Goal: Task Accomplishment & Management: Manage account settings

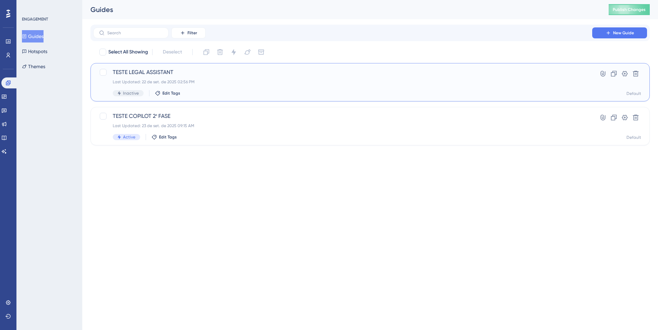
click at [356, 77] on div "TESTE LEGAL ASSISTANT Last Updated: 22 de set. de 2025 02:56 PM Inactive Edit T…" at bounding box center [343, 82] width 460 height 28
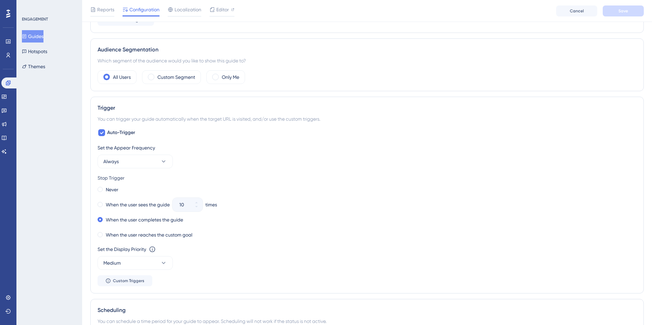
scroll to position [240, 0]
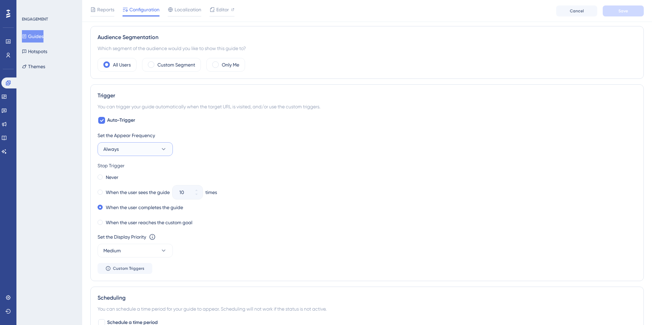
click at [155, 145] on button "Always" at bounding box center [135, 149] width 75 height 14
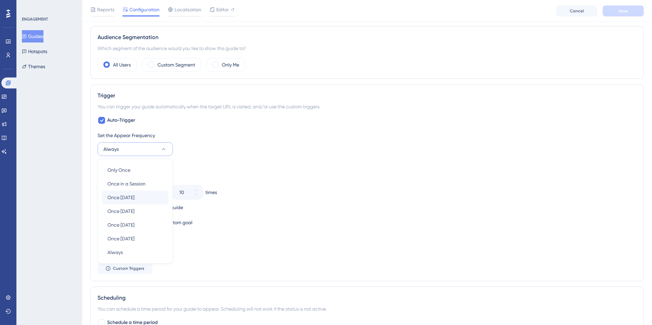
scroll to position [288, 0]
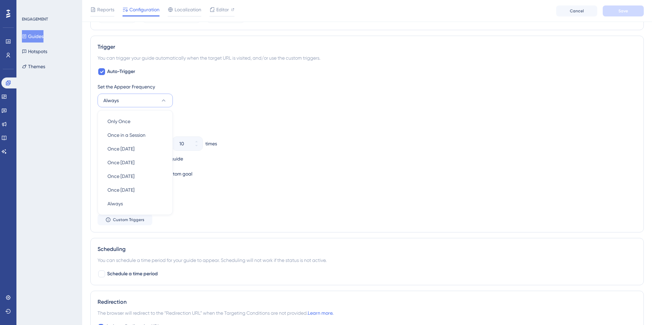
click at [249, 124] on div "Never" at bounding box center [367, 129] width 539 height 10
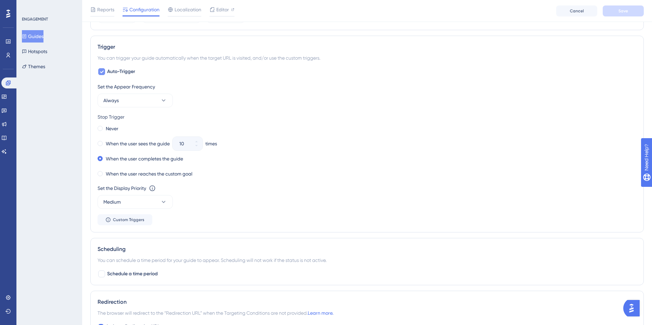
click at [104, 69] on div at bounding box center [101, 71] width 7 height 7
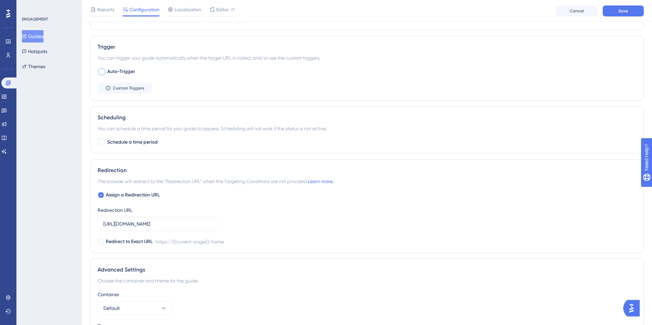
click at [104, 69] on div at bounding box center [101, 71] width 7 height 7
checkbox input "true"
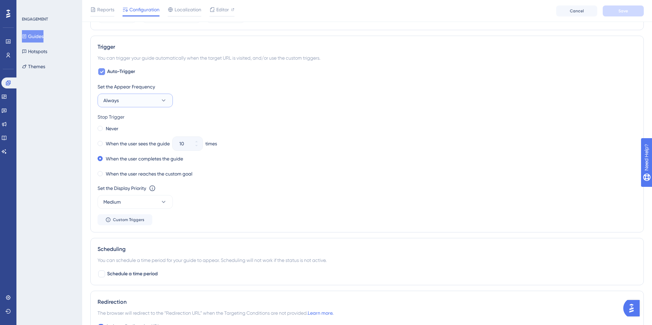
click at [130, 103] on button "Always" at bounding box center [135, 100] width 75 height 14
click at [138, 100] on button "Always" at bounding box center [135, 100] width 75 height 14
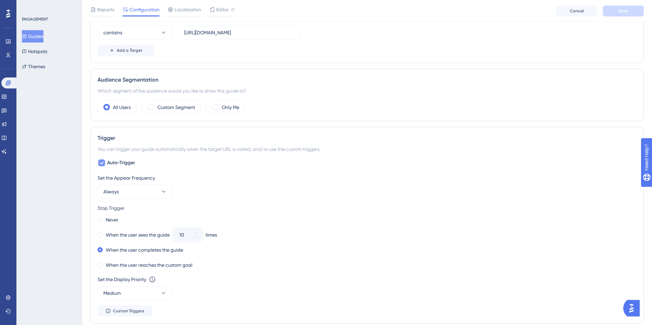
scroll to position [83, 0]
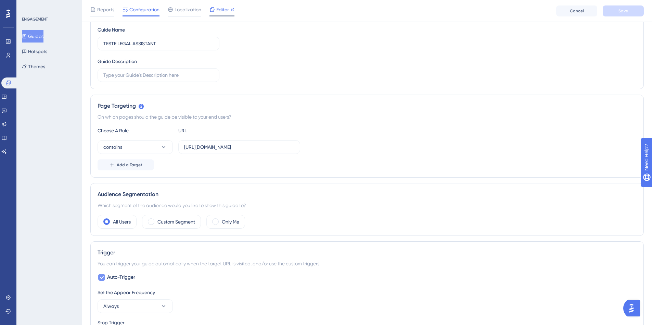
click at [223, 7] on span "Editor" at bounding box center [222, 9] width 13 height 8
drag, startPoint x: 289, startPoint y: 146, endPoint x: 162, endPoint y: 142, distance: 127.4
click at [162, 142] on div "contains https://insights.datalawyer.com.br/home" at bounding box center [199, 147] width 203 height 14
click at [226, 13] on span "Editor" at bounding box center [222, 9] width 13 height 8
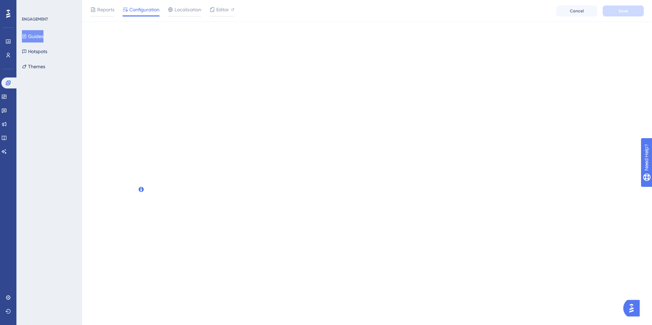
scroll to position [0, 0]
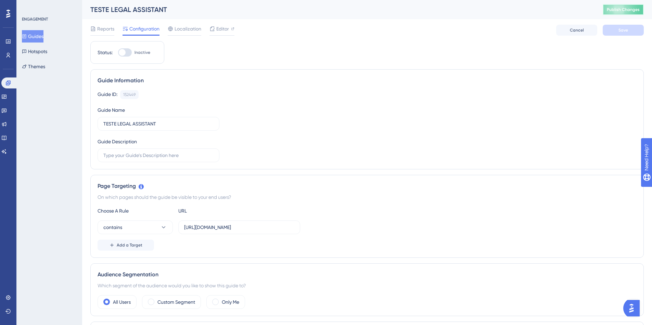
click at [632, 7] on span "Publish Changes" at bounding box center [623, 9] width 33 height 5
click at [225, 31] on span "Editor" at bounding box center [222, 29] width 13 height 8
click at [43, 34] on button "Guides" at bounding box center [33, 36] width 22 height 12
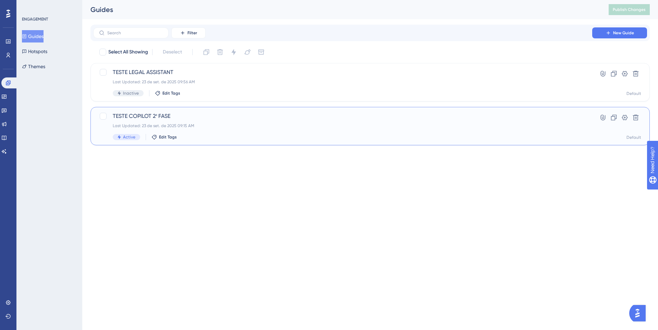
click at [241, 125] on div "Last Updated: 23 de set. de 2025 09:15 AM" at bounding box center [343, 125] width 460 height 5
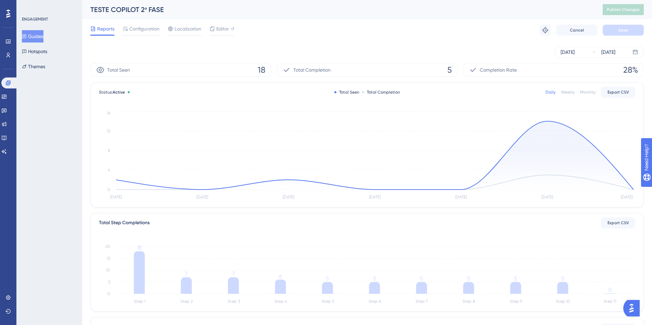
click at [223, 22] on div "Reports Configuration Localization Editor Troubleshoot Cancel Save" at bounding box center [367, 30] width 554 height 22
click at [223, 27] on span "Editor" at bounding box center [222, 29] width 13 height 8
click at [34, 35] on button "Guides" at bounding box center [33, 36] width 22 height 12
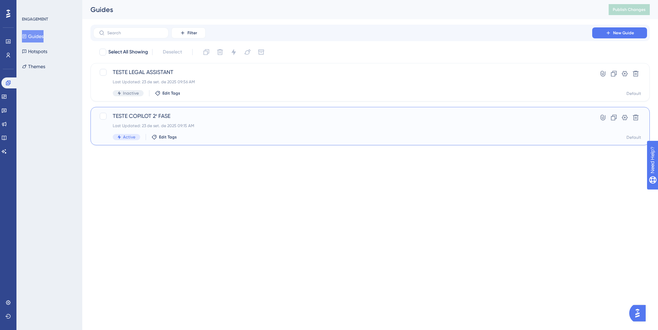
click at [189, 127] on div "Last Updated: 23 de set. de 2025 09:15 AM" at bounding box center [343, 125] width 460 height 5
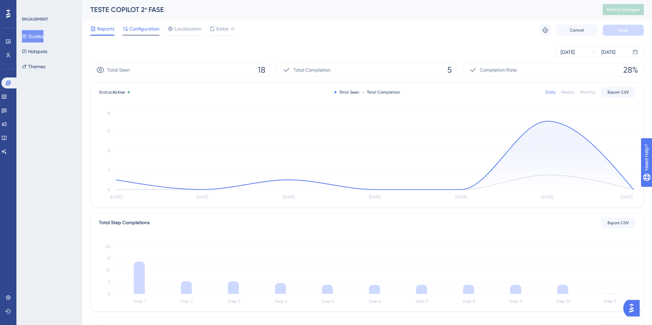
click at [141, 28] on span "Configuration" at bounding box center [144, 29] width 30 height 8
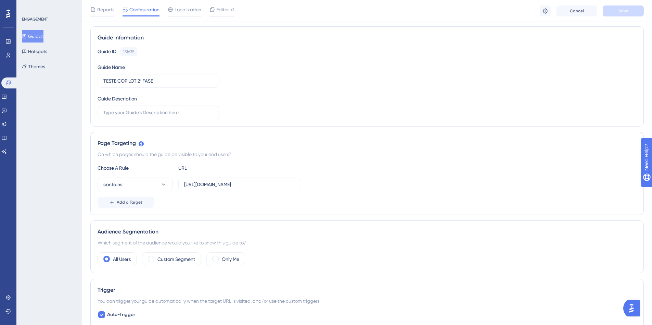
scroll to position [34, 0]
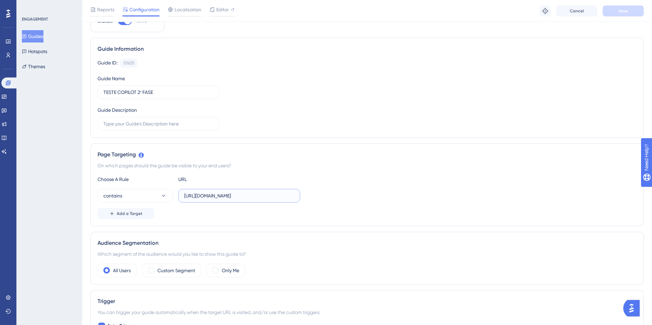
drag, startPoint x: 191, startPoint y: 193, endPoint x: 368, endPoint y: 192, distance: 177.1
click at [368, 192] on div "contains https://insights-staging.datalawyer.com.br/home" at bounding box center [367, 196] width 539 height 14
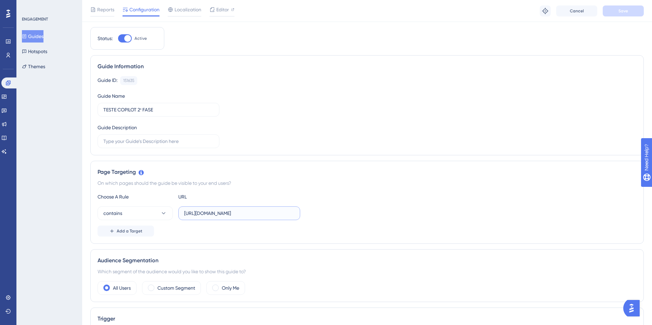
scroll to position [0, 0]
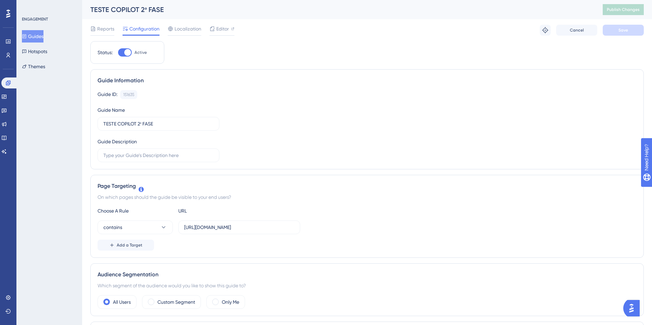
click at [35, 38] on button "Guides" at bounding box center [33, 36] width 22 height 12
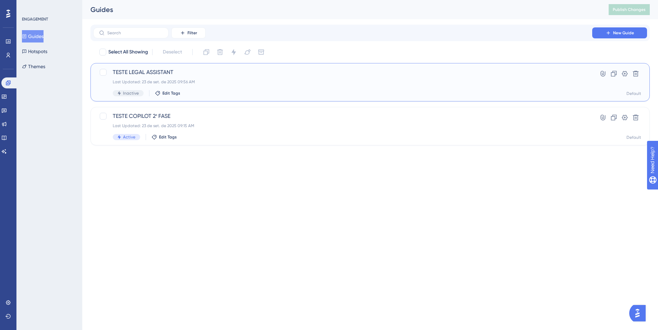
click at [299, 83] on div "Last Updated: 23 de set. de 2025 09:56 AM" at bounding box center [343, 81] width 460 height 5
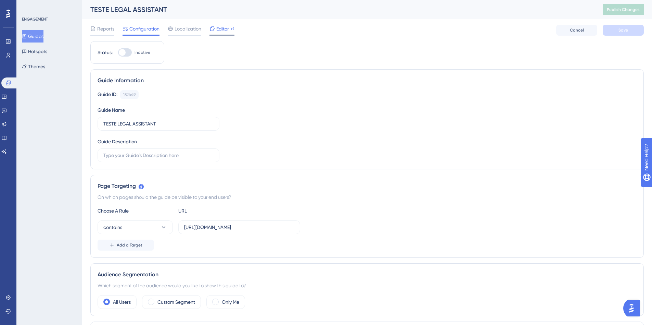
click at [221, 29] on span "Editor" at bounding box center [222, 29] width 13 height 8
click at [127, 52] on div at bounding box center [125, 52] width 14 height 8
click at [118, 52] on input "Inactive" at bounding box center [118, 52] width 0 height 0
checkbox input "true"
click at [617, 31] on button "Save" at bounding box center [623, 30] width 41 height 11
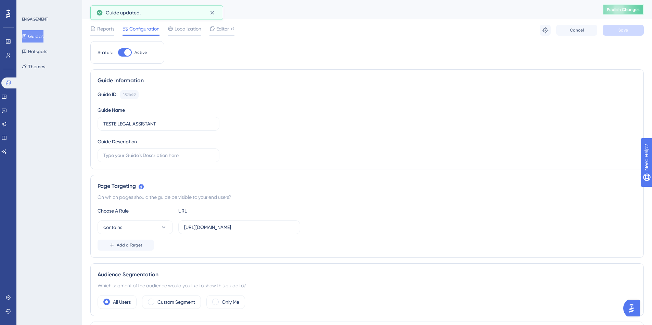
click at [637, 10] on span "Publish Changes" at bounding box center [623, 9] width 33 height 5
click at [39, 37] on button "Guides" at bounding box center [33, 36] width 22 height 12
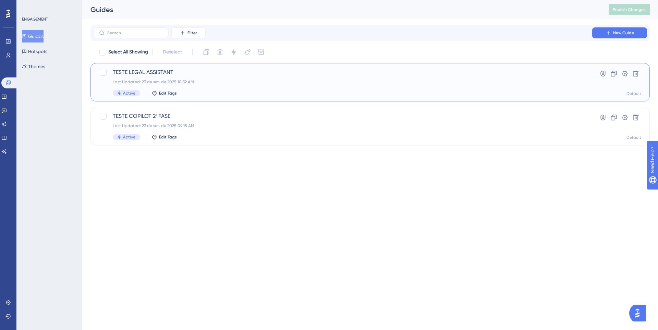
click at [226, 83] on div "Last Updated: 23 de set. de 2025 10:32 AM" at bounding box center [343, 81] width 460 height 5
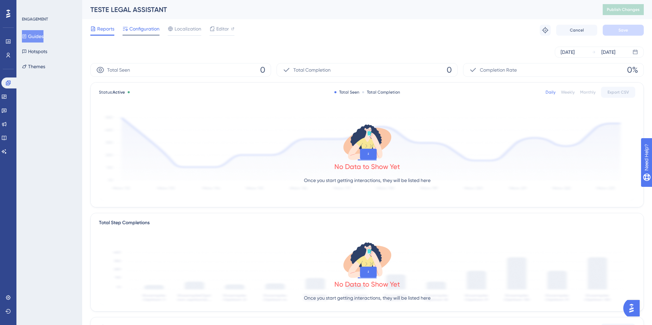
click at [146, 28] on span "Configuration" at bounding box center [144, 29] width 30 height 8
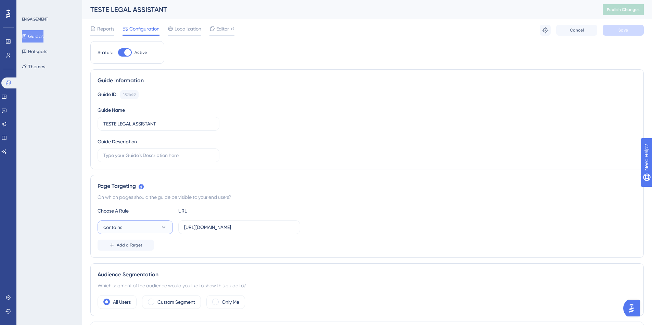
click at [139, 231] on button "contains" at bounding box center [135, 227] width 75 height 14
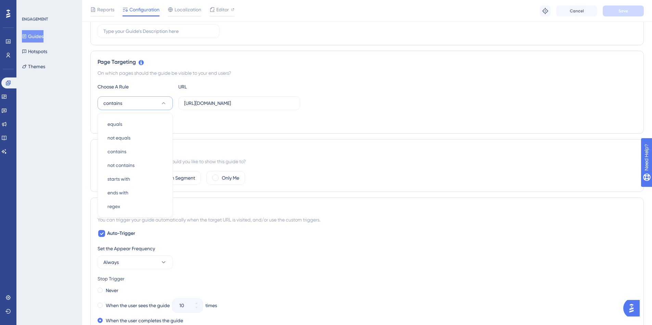
click at [380, 155] on div "Audience Segmentation Which segment of the audience would you like to show this…" at bounding box center [367, 165] width 554 height 53
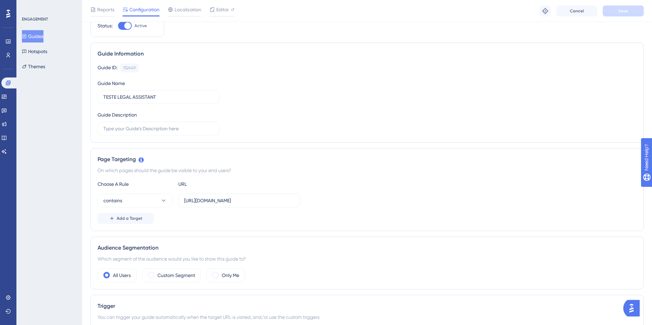
scroll to position [0, 0]
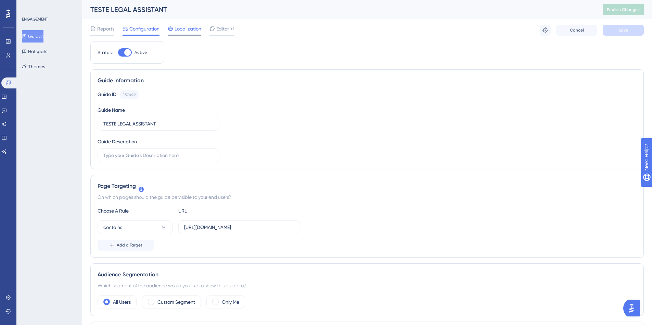
click at [197, 27] on span "Localization" at bounding box center [188, 29] width 27 height 8
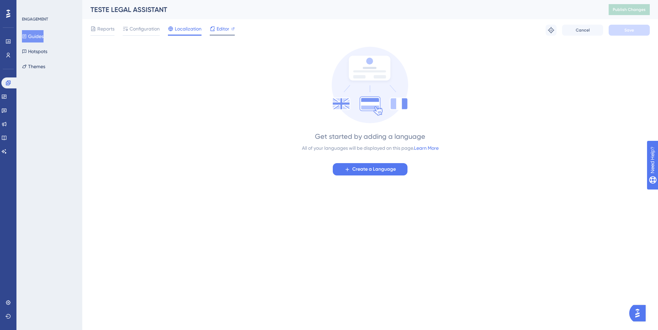
click at [218, 29] on span "Editor" at bounding box center [222, 29] width 13 height 8
click at [151, 27] on span "Configuration" at bounding box center [144, 29] width 30 height 8
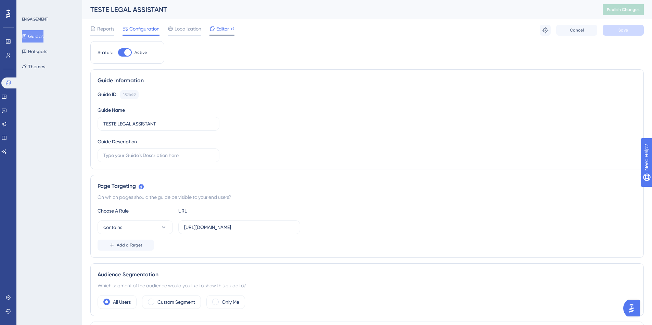
click at [222, 31] on span "Editor" at bounding box center [222, 29] width 13 height 8
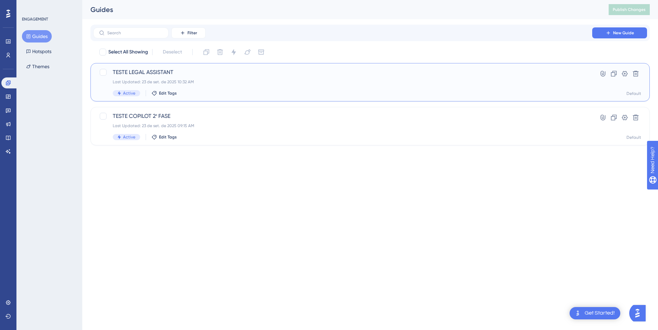
click at [372, 84] on div "Last Updated: 23 de set. de 2025 10:32 AM" at bounding box center [343, 81] width 460 height 5
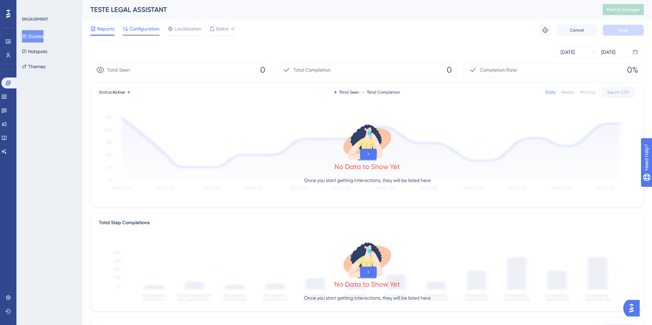
click at [143, 29] on span "Configuration" at bounding box center [144, 29] width 30 height 8
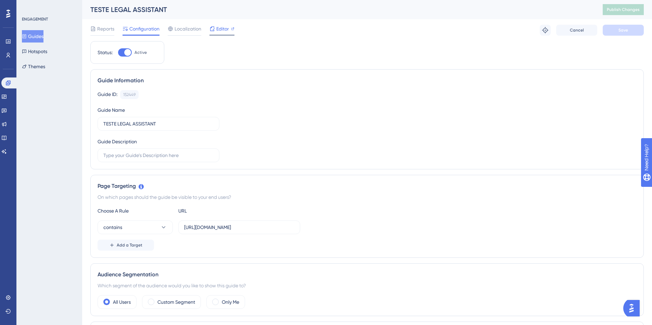
click at [224, 32] on span "Editor" at bounding box center [222, 29] width 13 height 8
click at [104, 26] on span "Reports" at bounding box center [105, 29] width 17 height 8
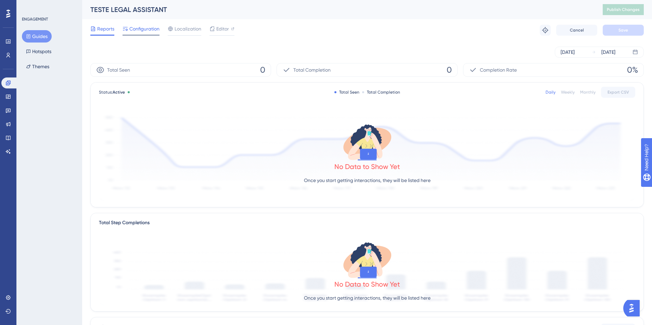
click at [131, 29] on span "Configuration" at bounding box center [144, 29] width 30 height 8
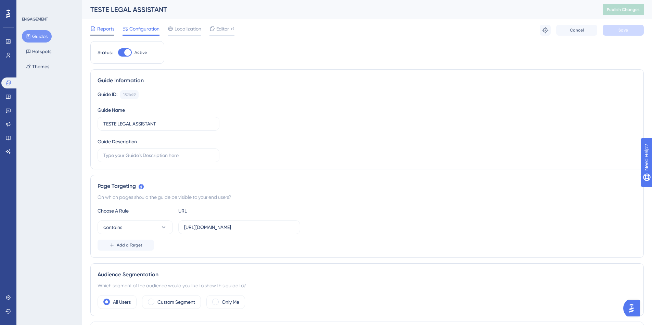
click at [97, 29] on div "Reports" at bounding box center [102, 29] width 24 height 8
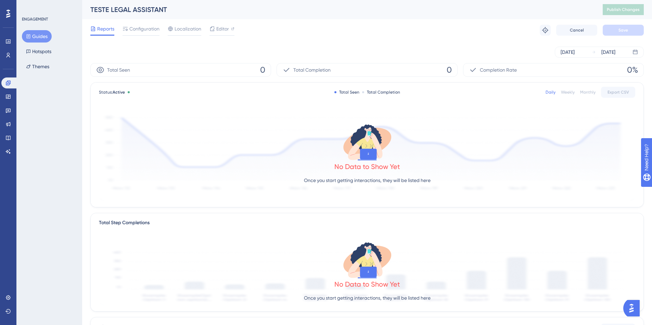
click at [49, 37] on button "Guides" at bounding box center [37, 36] width 30 height 12
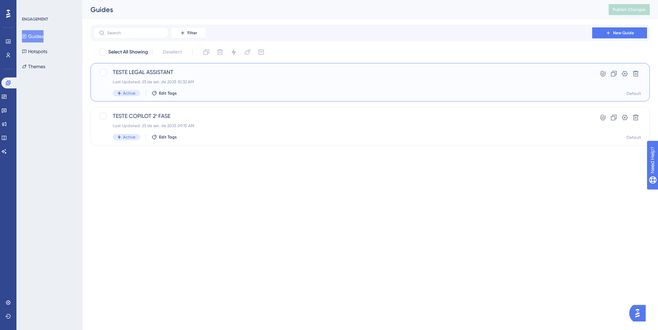
click at [275, 90] on div "Active Edit Tags" at bounding box center [343, 93] width 460 height 6
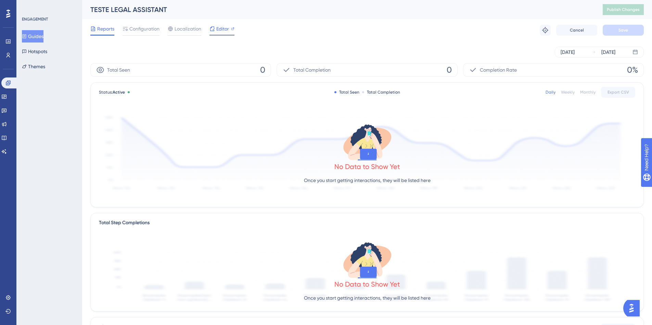
click at [220, 33] on div "Editor" at bounding box center [222, 30] width 25 height 11
click at [128, 26] on icon at bounding box center [125, 28] width 5 height 5
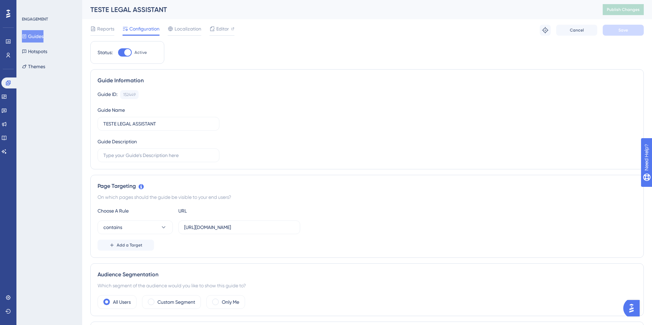
click at [36, 35] on button "Guides" at bounding box center [33, 36] width 22 height 12
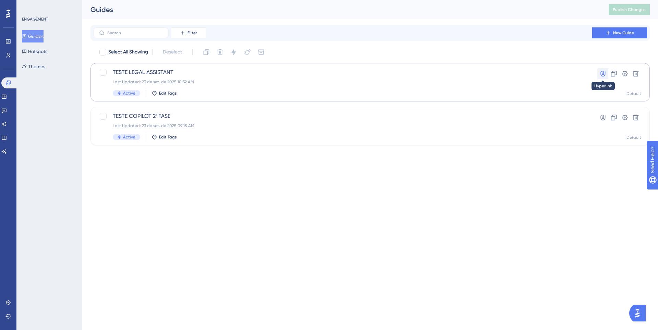
click at [602, 71] on icon at bounding box center [602, 74] width 5 height 6
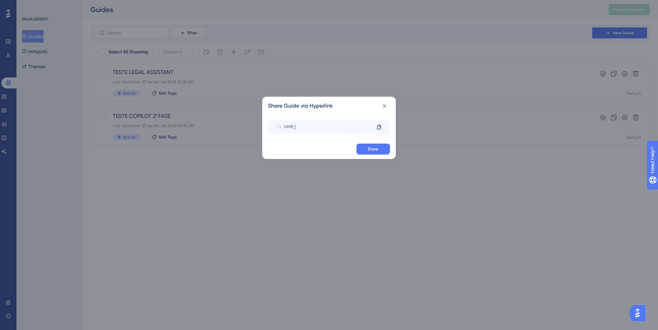
scroll to position [0, 34]
drag, startPoint x: 325, startPoint y: 128, endPoint x: 388, endPoint y: 130, distance: 63.0
click at [388, 130] on div "https://insights.datalawyer.com.br/home?__ug__=152449 Copy" at bounding box center [329, 127] width 122 height 14
click at [377, 130] on div at bounding box center [378, 127] width 11 height 11
copy div "lawyer.com.br/home?__ug__=152449 Copy"
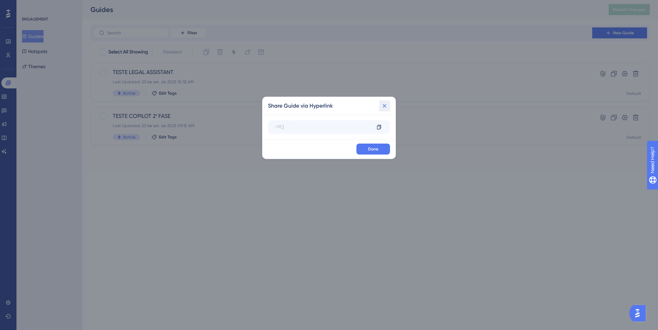
click at [385, 107] on icon at bounding box center [384, 105] width 7 height 7
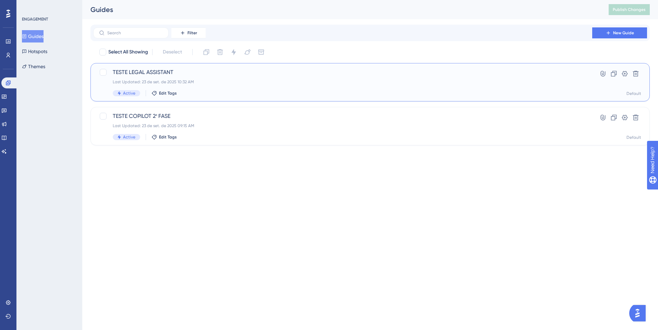
click at [238, 77] on div "TESTE LEGAL ASSISTANT Last Updated: 23 de set. de 2025 10:32 AM Active Edit Tags" at bounding box center [343, 82] width 460 height 28
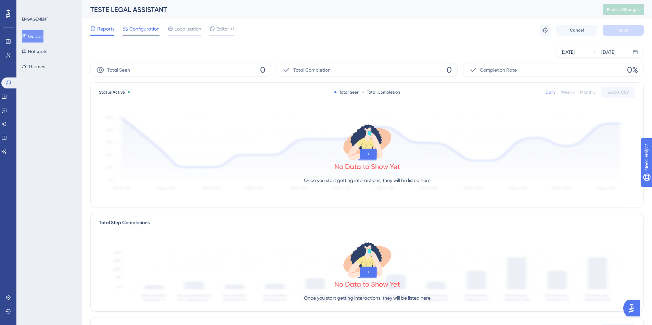
click at [140, 33] on span "Configuration" at bounding box center [144, 29] width 30 height 8
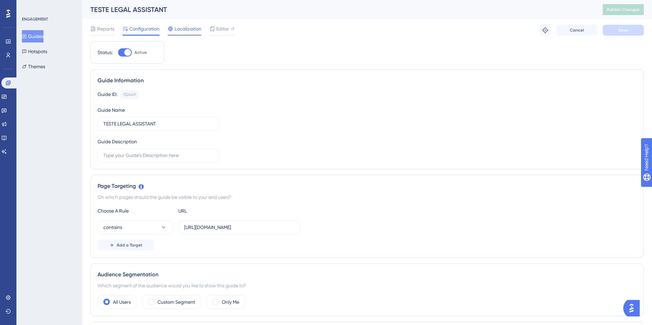
click at [198, 26] on span "Localization" at bounding box center [188, 29] width 27 height 8
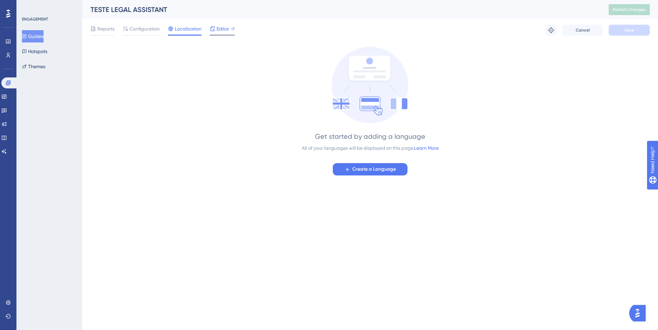
click at [227, 32] on span "Editor" at bounding box center [222, 29] width 13 height 8
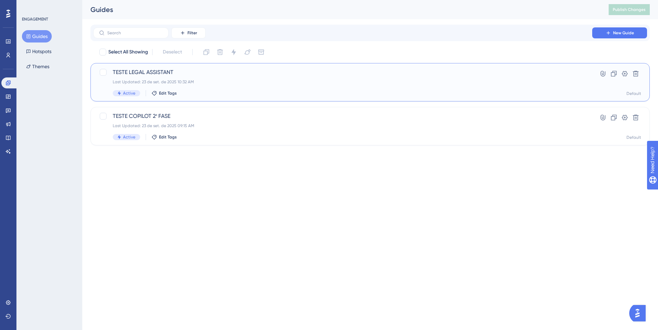
click at [455, 84] on div "Last Updated: 23 de set. de 2025 10:32 AM" at bounding box center [343, 81] width 460 height 5
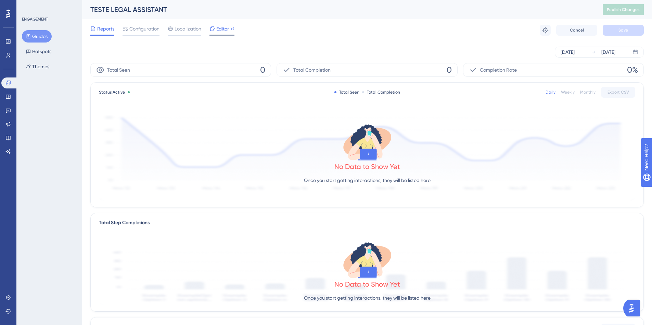
click at [220, 30] on span "Editor" at bounding box center [222, 29] width 13 height 8
click at [193, 26] on span "Localization" at bounding box center [188, 29] width 27 height 8
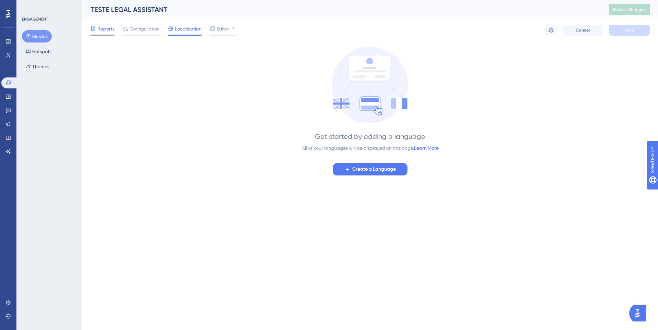
click at [100, 33] on div "Reports" at bounding box center [102, 30] width 24 height 11
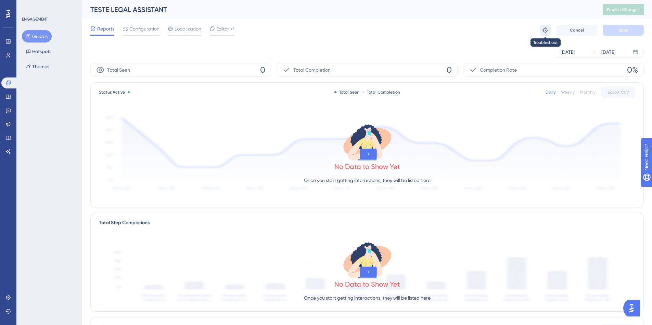
click at [547, 28] on icon at bounding box center [545, 30] width 7 height 7
click at [138, 25] on span "Configuration" at bounding box center [144, 29] width 30 height 8
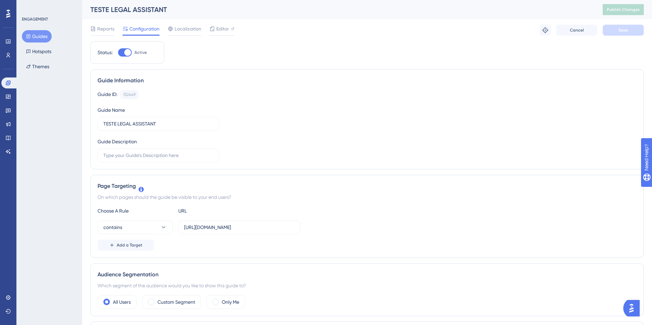
click at [227, 24] on div "Reports Configuration Localization Editor Troubleshoot Cancel Save" at bounding box center [367, 30] width 554 height 22
click at [226, 25] on span "Editor" at bounding box center [222, 29] width 13 height 8
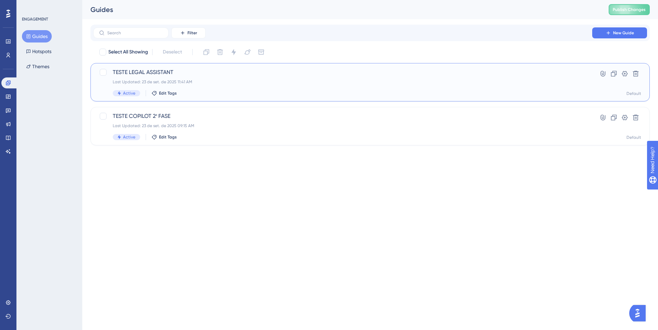
click at [150, 76] on div "TESTE LEGAL ASSISTANT Last Updated: 23 de set. de 2025 11:41 AM Active Edit Tags" at bounding box center [343, 82] width 460 height 28
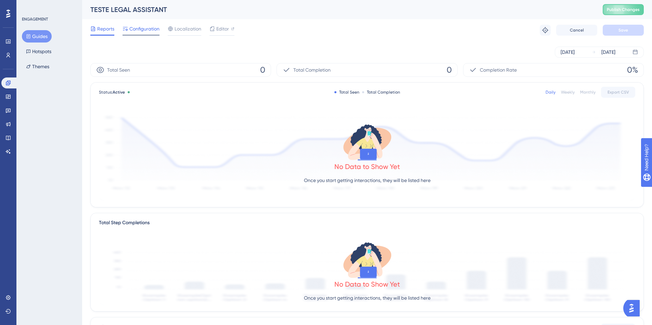
click at [135, 27] on span "Configuration" at bounding box center [144, 29] width 30 height 8
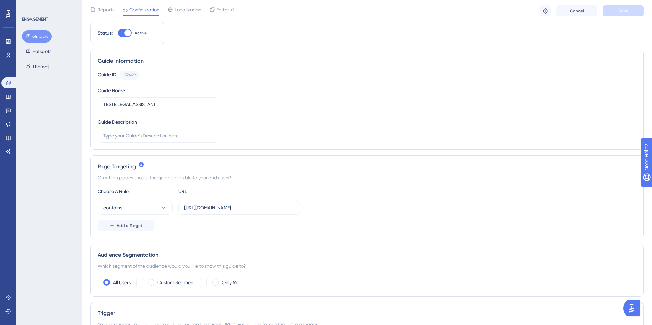
scroll to position [34, 0]
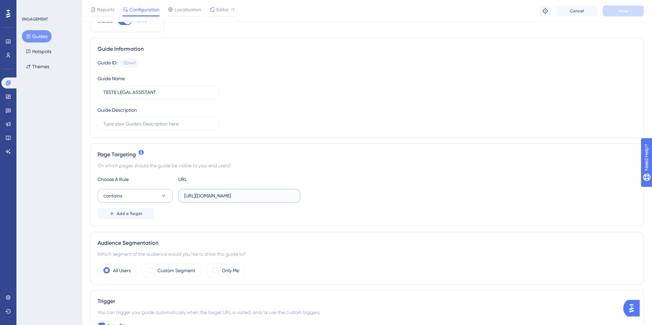
drag, startPoint x: 283, startPoint y: 193, endPoint x: 130, endPoint y: 193, distance: 152.4
click at [130, 193] on div "contains [URL][DOMAIN_NAME]" at bounding box center [199, 196] width 203 height 14
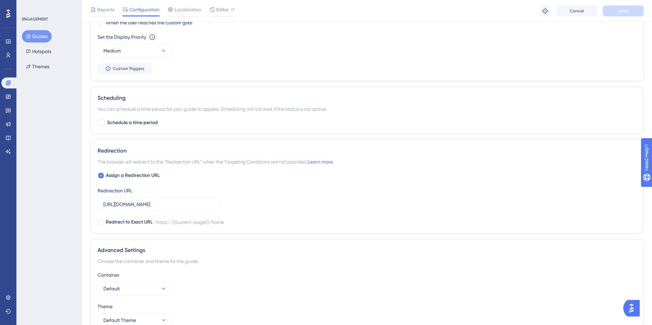
scroll to position [476, 0]
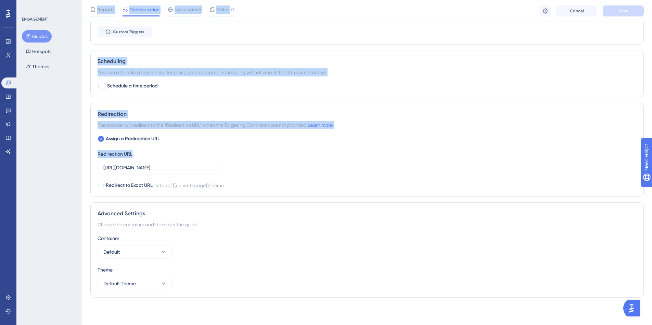
drag, startPoint x: 203, startPoint y: 172, endPoint x: 62, endPoint y: 170, distance: 141.1
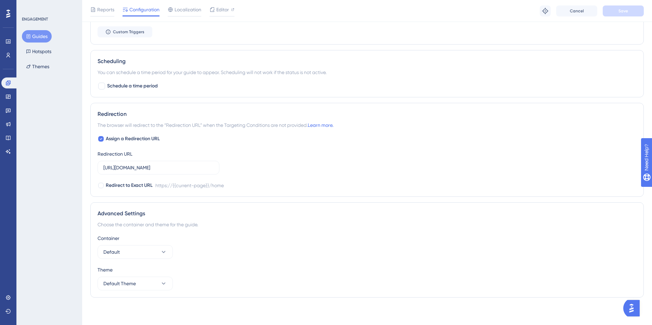
click at [275, 175] on div "Assign a Redirection URL Redirection URL [URL][DOMAIN_NAME] Redirect to Exact U…" at bounding box center [367, 162] width 539 height 55
drag, startPoint x: 201, startPoint y: 169, endPoint x: 54, endPoint y: 167, distance: 147.3
drag, startPoint x: 285, startPoint y: 182, endPoint x: 184, endPoint y: 181, distance: 101.7
click at [284, 182] on div "Redirect to Exact URL https://{{current-page}}/home" at bounding box center [367, 185] width 539 height 8
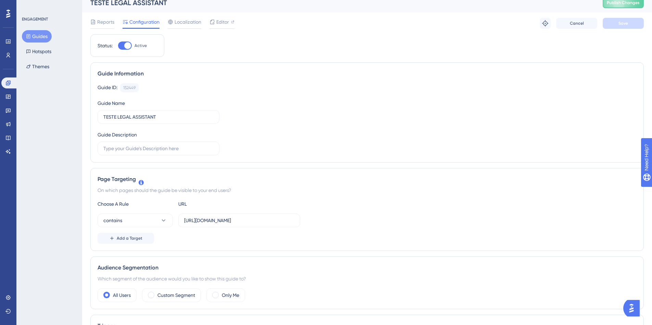
scroll to position [0, 0]
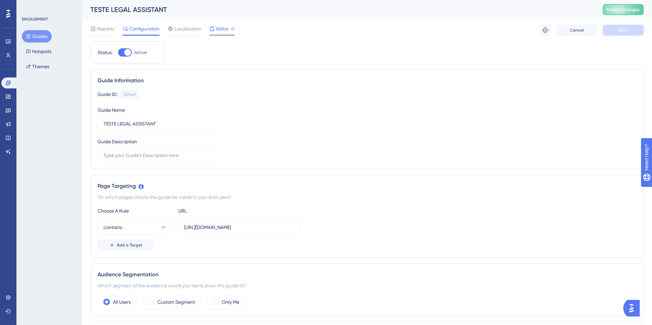
click at [219, 29] on span "Editor" at bounding box center [222, 29] width 13 height 8
click at [36, 35] on button "Guides" at bounding box center [37, 36] width 30 height 12
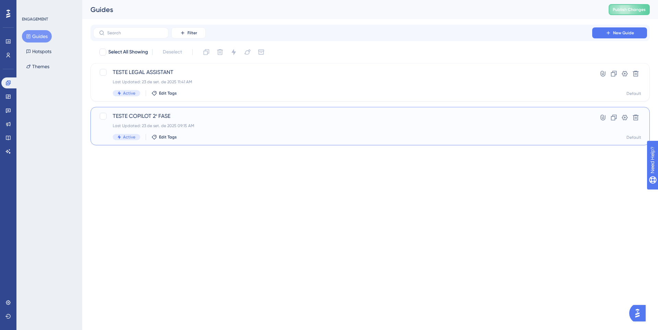
click at [230, 128] on div "Last Updated: 23 de set. de 2025 09:15 AM" at bounding box center [343, 125] width 460 height 5
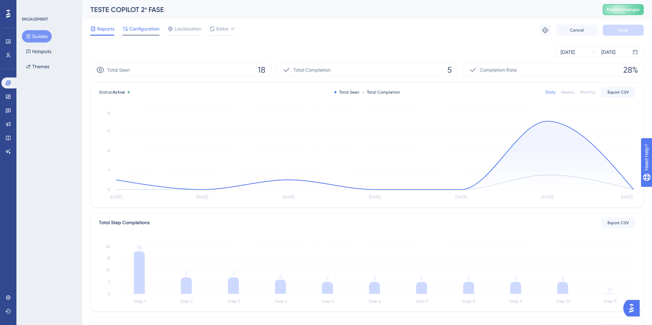
click at [155, 31] on span "Configuration" at bounding box center [144, 29] width 30 height 8
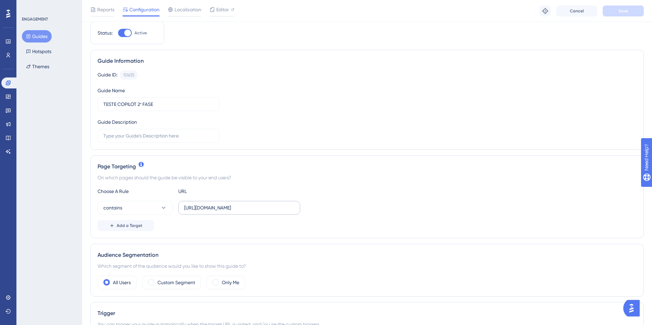
scroll to position [34, 0]
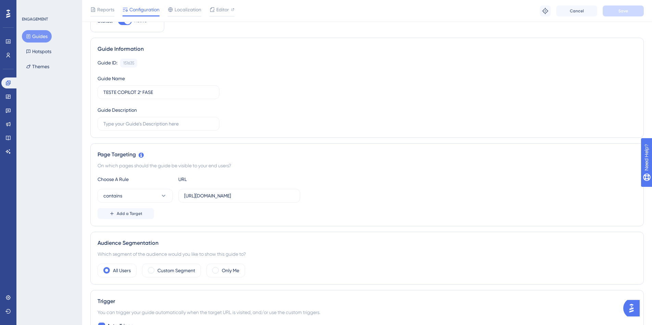
drag, startPoint x: 184, startPoint y: 192, endPoint x: 358, endPoint y: 202, distance: 174.9
click at [358, 202] on div "Choose A Rule URL contains https://insights-staging.datalawyer.com.br/home Add …" at bounding box center [367, 197] width 539 height 44
click at [316, 205] on div "Choose A Rule URL contains https://insights-staging.datalawyer.com.br/home Add …" at bounding box center [367, 197] width 539 height 44
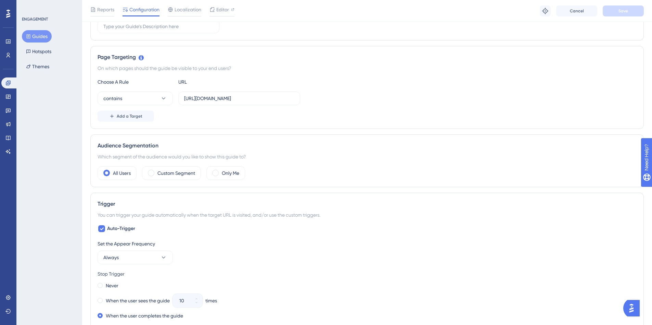
scroll to position [0, 0]
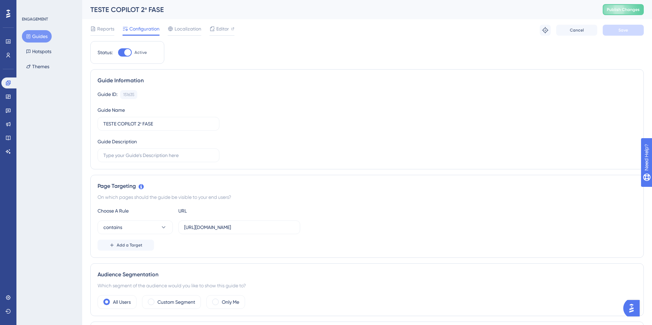
click at [36, 27] on div "ENGAGEMENT Guides Hotspots Themes" at bounding box center [49, 44] width 55 height 56
click at [38, 43] on div "Guides Hotspots Themes" at bounding box center [49, 51] width 55 height 42
click at [35, 36] on button "Guides" at bounding box center [37, 36] width 30 height 12
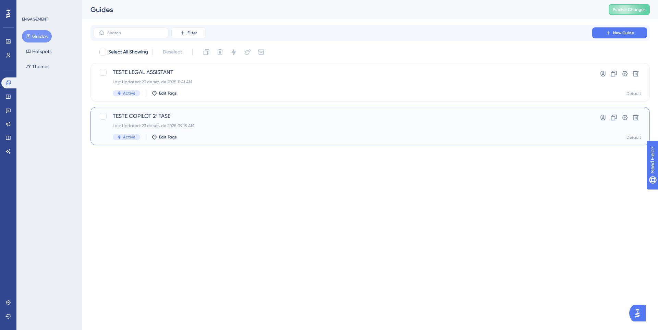
click at [196, 129] on div "TESTE COPILOT 2ª FASE Last Updated: 23 de set. de 2025 09:15 AM Active Edit Tags" at bounding box center [343, 126] width 460 height 28
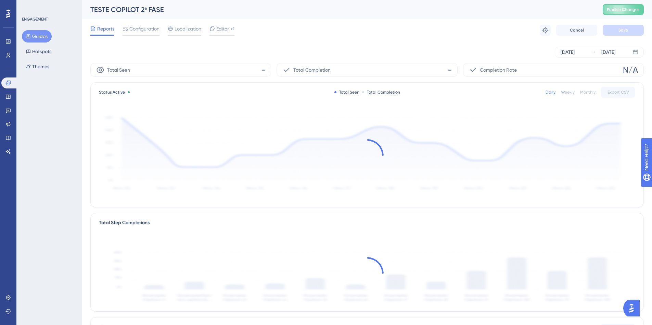
click at [36, 34] on button "Guides" at bounding box center [37, 36] width 30 height 12
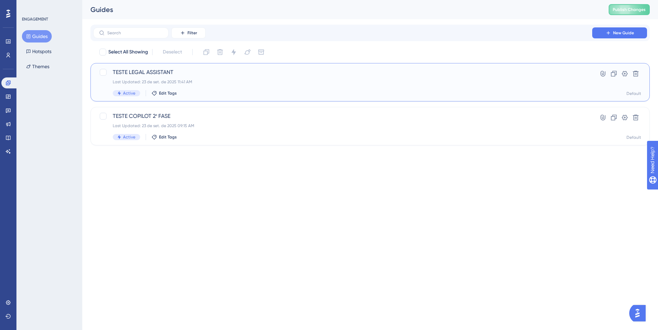
click at [235, 76] on div "TESTE LEGAL ASSISTANT Last Updated: 23 de set. de 2025 11:41 AM Active Edit Tags" at bounding box center [343, 82] width 460 height 28
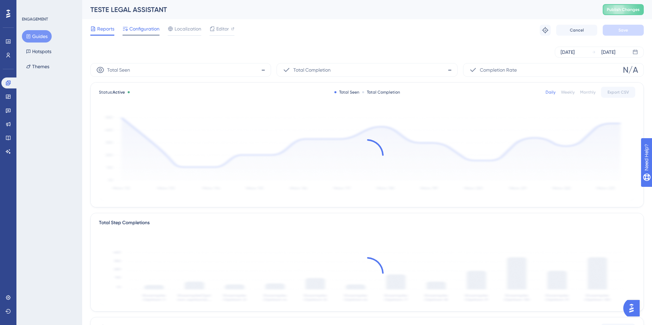
click at [136, 25] on span "Configuration" at bounding box center [144, 29] width 30 height 8
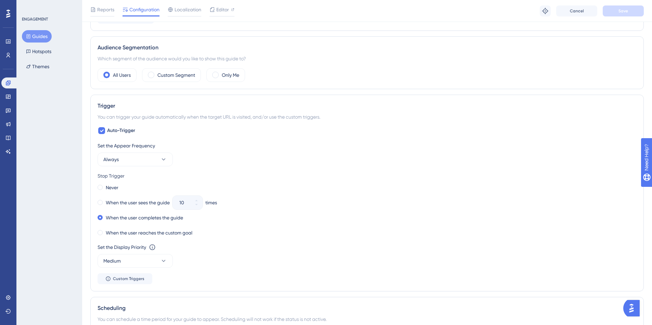
scroll to position [240, 0]
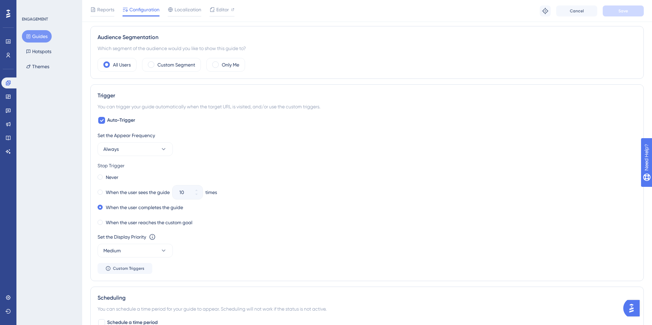
click at [268, 155] on div "Set the Appear Frequency Always" at bounding box center [367, 143] width 539 height 25
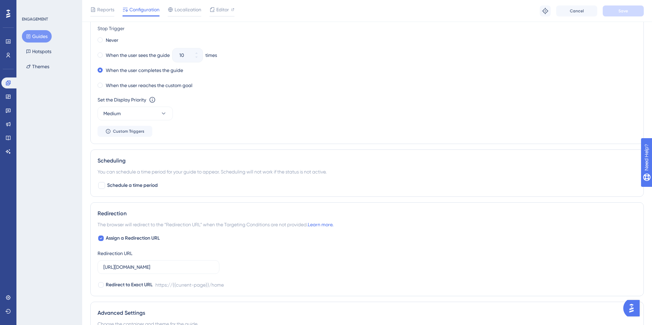
scroll to position [411, 0]
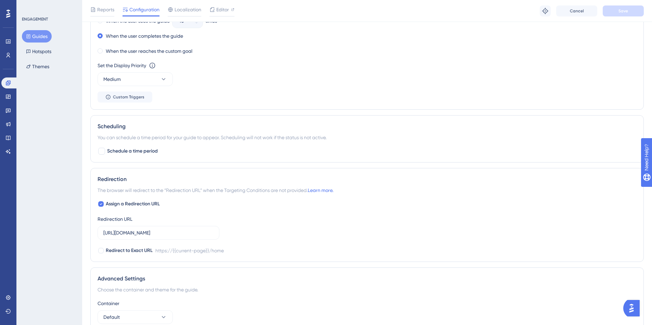
click at [37, 34] on button "Guides" at bounding box center [37, 36] width 30 height 12
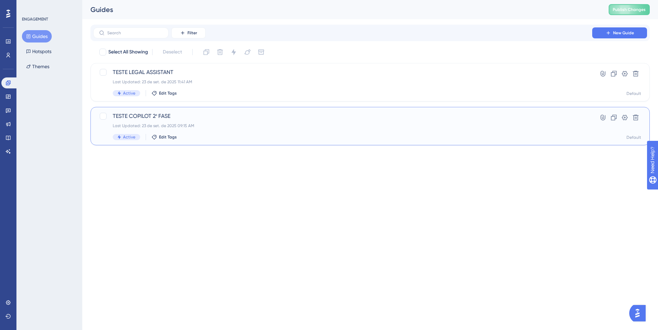
click at [252, 124] on div "Last Updated: 23 de set. de 2025 09:15 AM" at bounding box center [343, 125] width 460 height 5
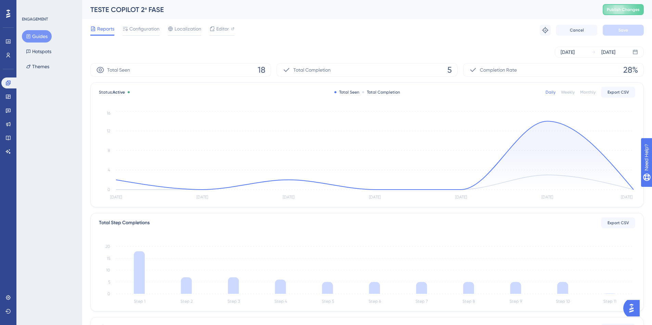
click at [137, 22] on div "Reports Configuration Localization Editor Troubleshoot Cancel Save" at bounding box center [367, 30] width 554 height 22
click at [140, 27] on span "Configuration" at bounding box center [144, 29] width 30 height 8
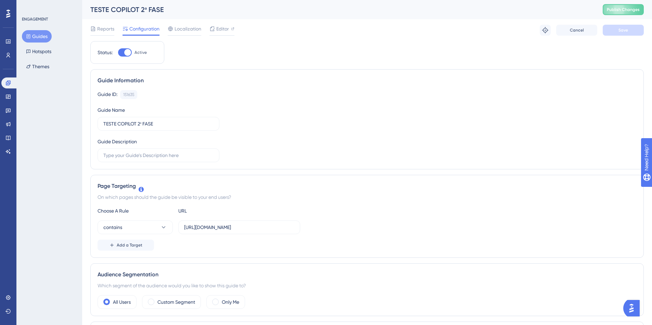
click at [40, 37] on button "Guides" at bounding box center [37, 36] width 30 height 12
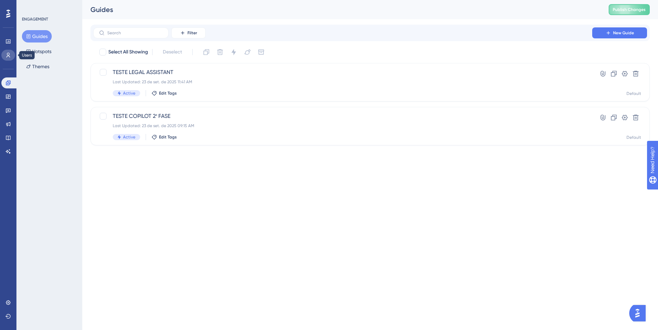
click at [8, 54] on icon at bounding box center [7, 54] width 5 height 5
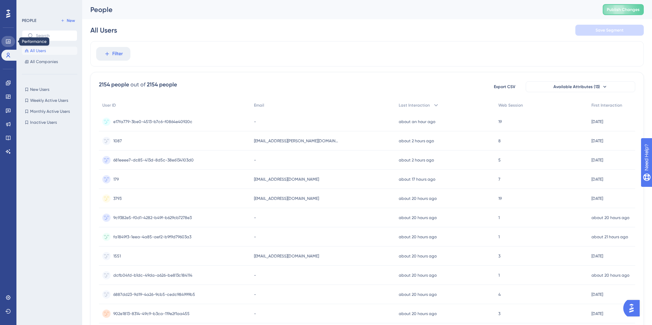
click at [8, 45] on link at bounding box center [8, 41] width 14 height 11
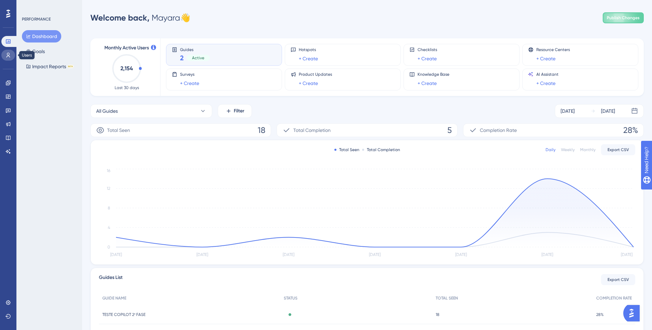
click at [12, 56] on link at bounding box center [8, 55] width 14 height 11
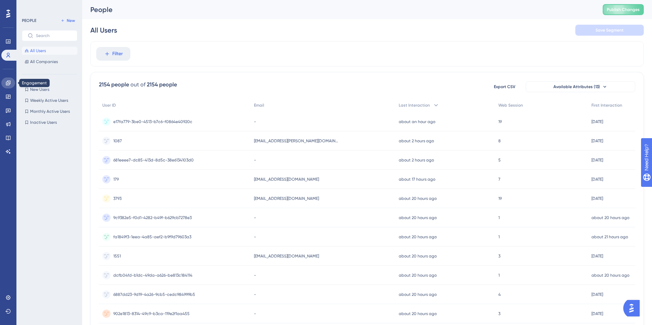
click at [8, 81] on icon at bounding box center [8, 82] width 4 height 4
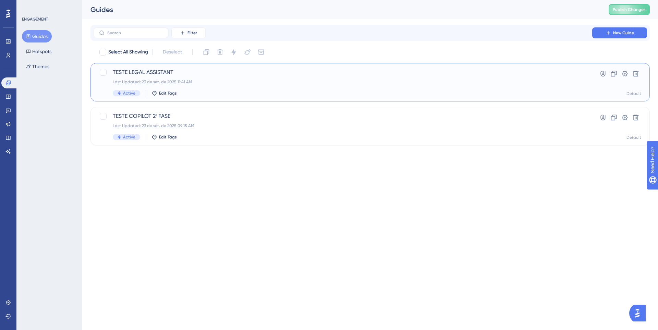
click at [209, 92] on div "Active Edit Tags" at bounding box center [343, 93] width 460 height 6
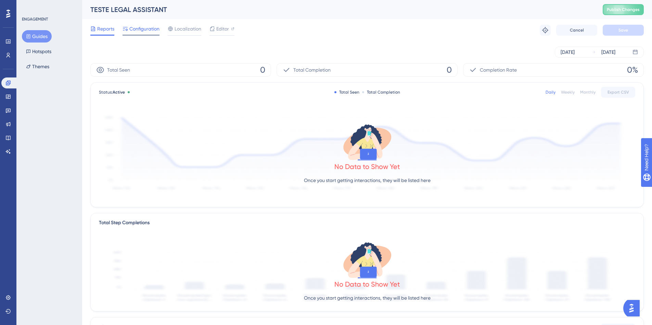
click at [130, 31] on span "Configuration" at bounding box center [144, 29] width 30 height 8
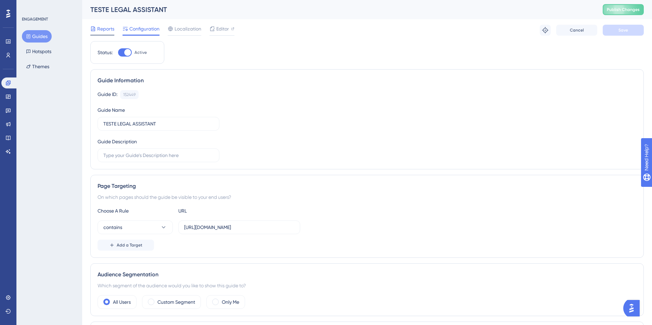
click at [100, 30] on span "Reports" at bounding box center [105, 29] width 17 height 8
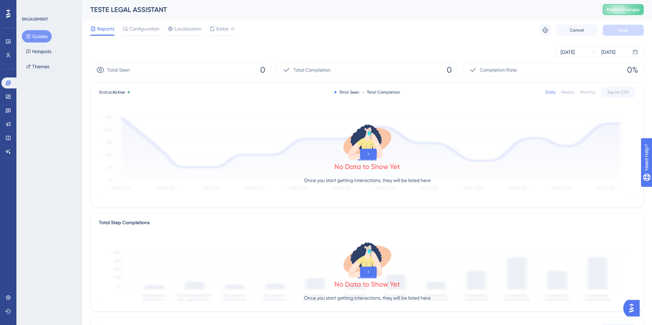
click at [32, 39] on button "Guides" at bounding box center [37, 36] width 30 height 12
